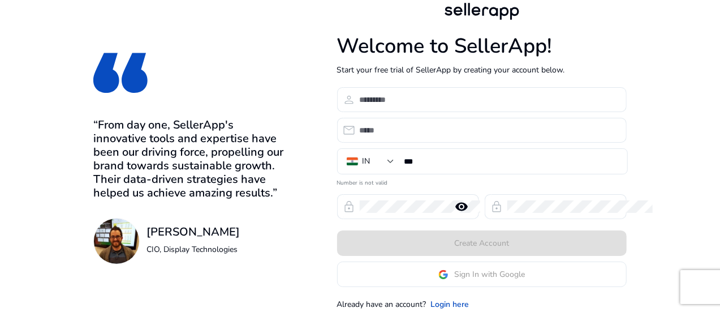
scroll to position [27, 0]
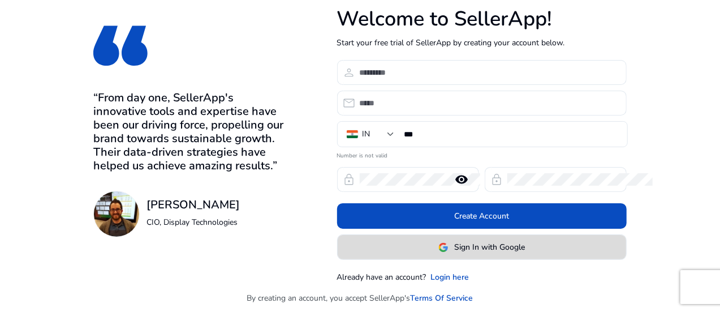
click at [525, 250] on span "Sign In with Google" at bounding box center [489, 247] width 71 height 12
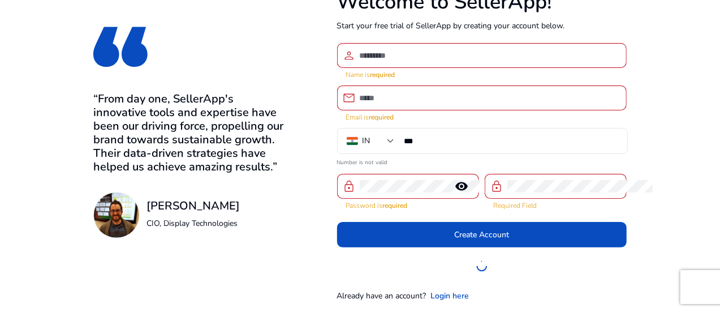
scroll to position [45, 0]
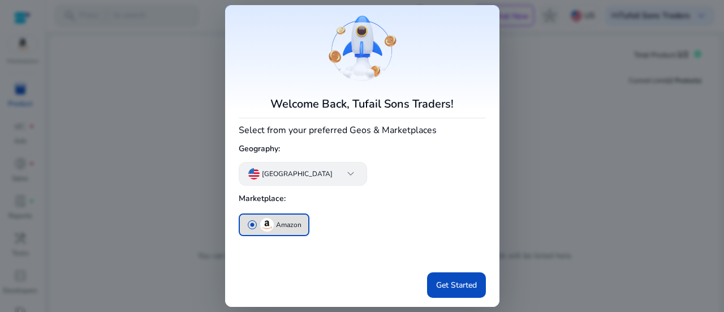
click at [335, 174] on app-icon "keyboard_arrow_down" at bounding box center [346, 174] width 23 height 14
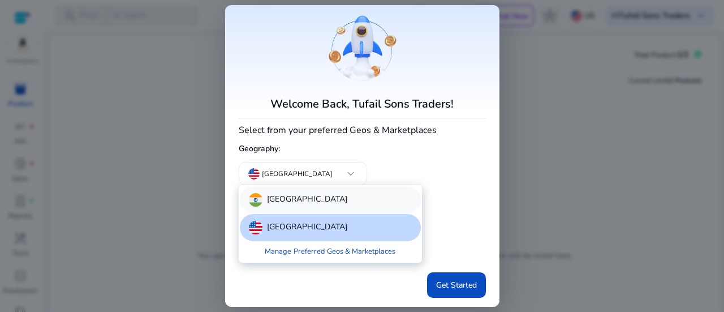
click at [291, 202] on div "[GEOGRAPHIC_DATA]" at bounding box center [330, 199] width 181 height 27
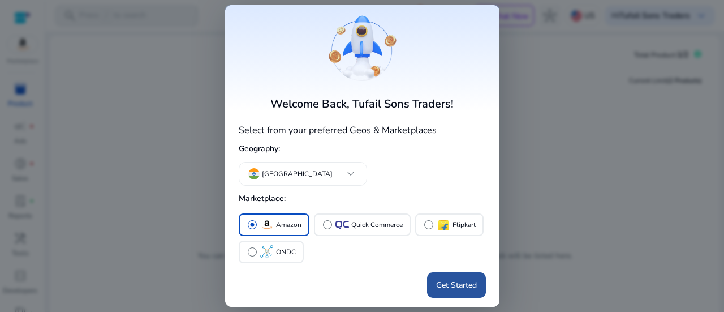
click at [455, 287] on span "Get Started" at bounding box center [456, 285] width 41 height 12
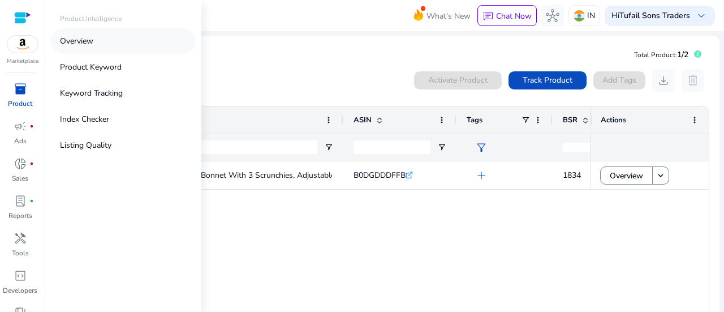
click at [93, 41] on p "Overview" at bounding box center [76, 41] width 33 height 12
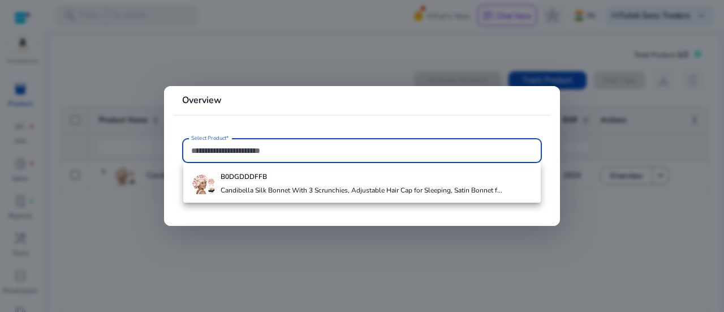
click at [195, 61] on div at bounding box center [362, 156] width 724 height 312
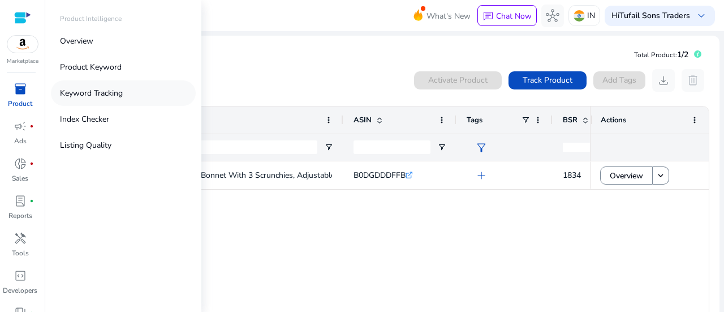
click at [96, 93] on p "Keyword Tracking" at bounding box center [91, 93] width 63 height 12
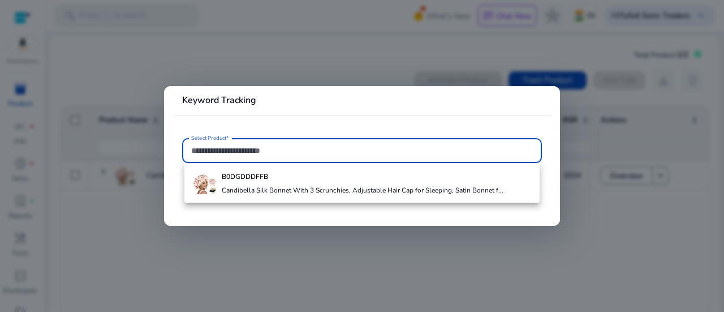
click at [223, 155] on input "Select Product*" at bounding box center [362, 150] width 342 height 12
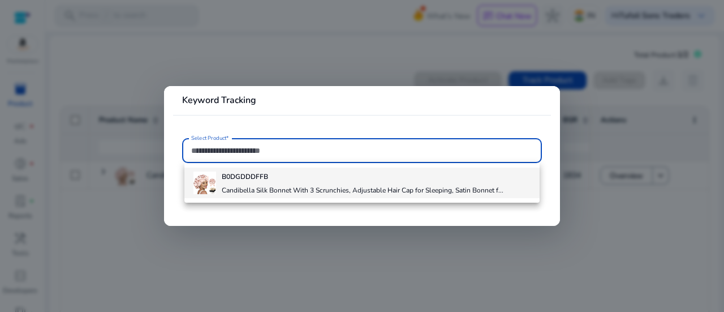
click at [248, 177] on b "B0DGDDDFFB" at bounding box center [245, 176] width 46 height 9
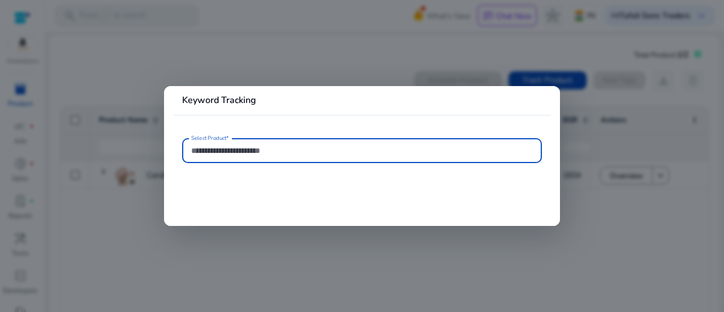
type input "**********"
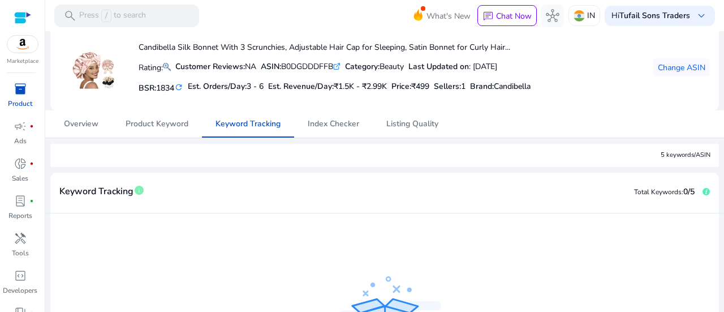
scroll to position [113, 0]
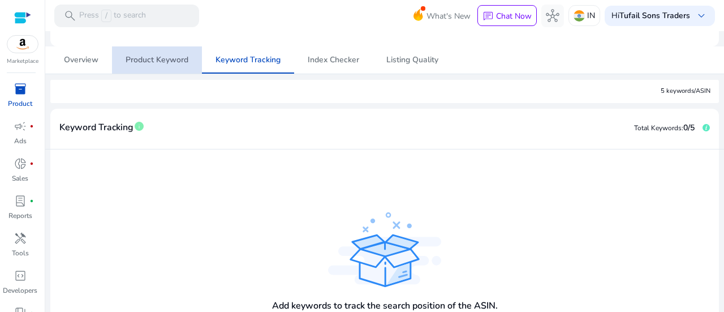
click at [162, 59] on span "Product Keyword" at bounding box center [157, 60] width 63 height 8
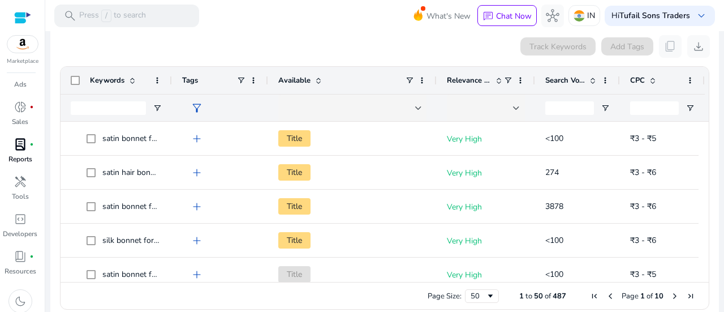
scroll to position [61, 0]
click at [24, 99] on span "donut_small" at bounding box center [21, 103] width 14 height 14
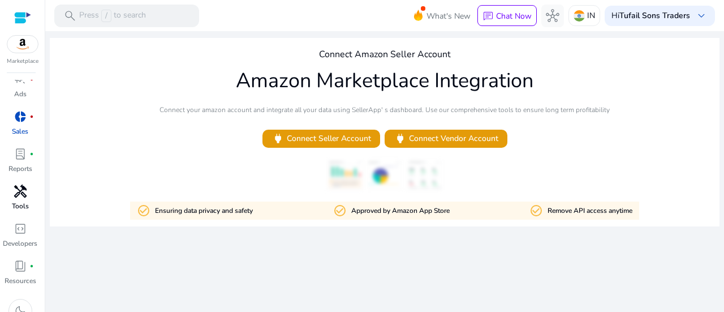
scroll to position [61, 0]
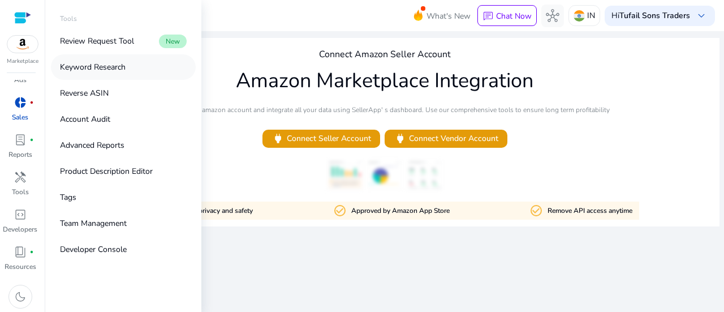
click at [108, 68] on p "Keyword Research" at bounding box center [93, 67] width 66 height 12
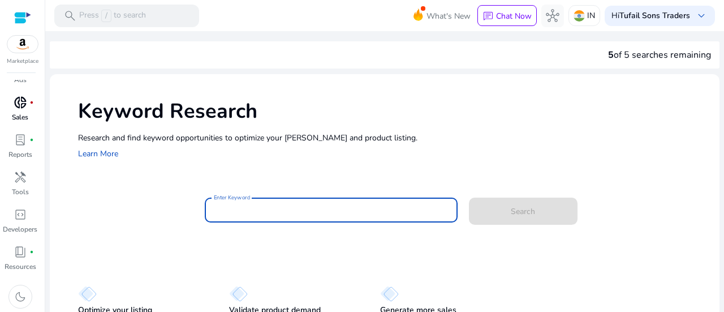
click at [284, 212] on input "Enter Keyword" at bounding box center [331, 210] width 235 height 12
